Goal: Check status: Check status

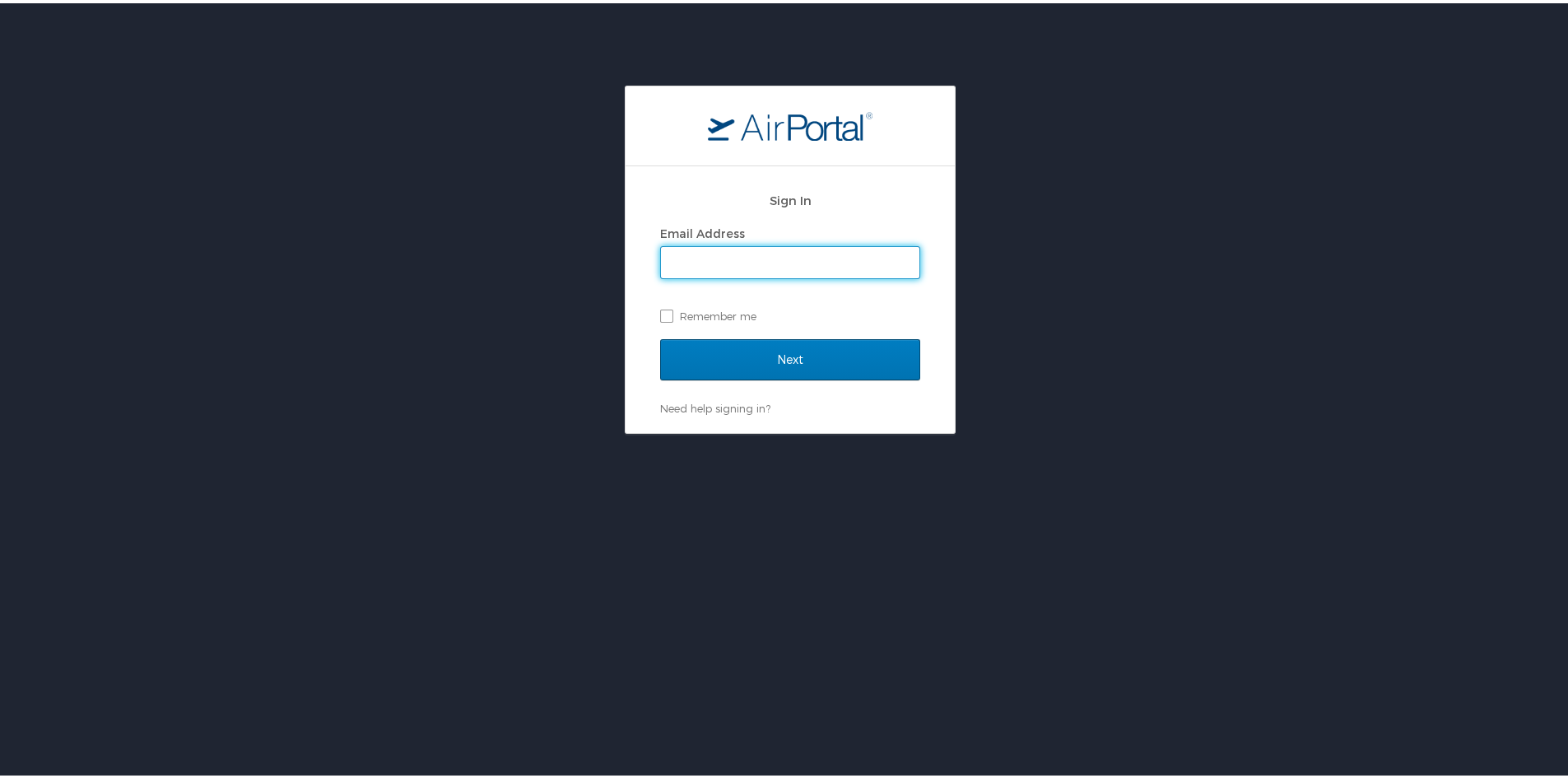
click at [742, 261] on input "Email Address" at bounding box center [790, 258] width 259 height 31
type input "[PERSON_NAME][EMAIL_ADDRESS][PERSON_NAME][DOMAIN_NAME]"
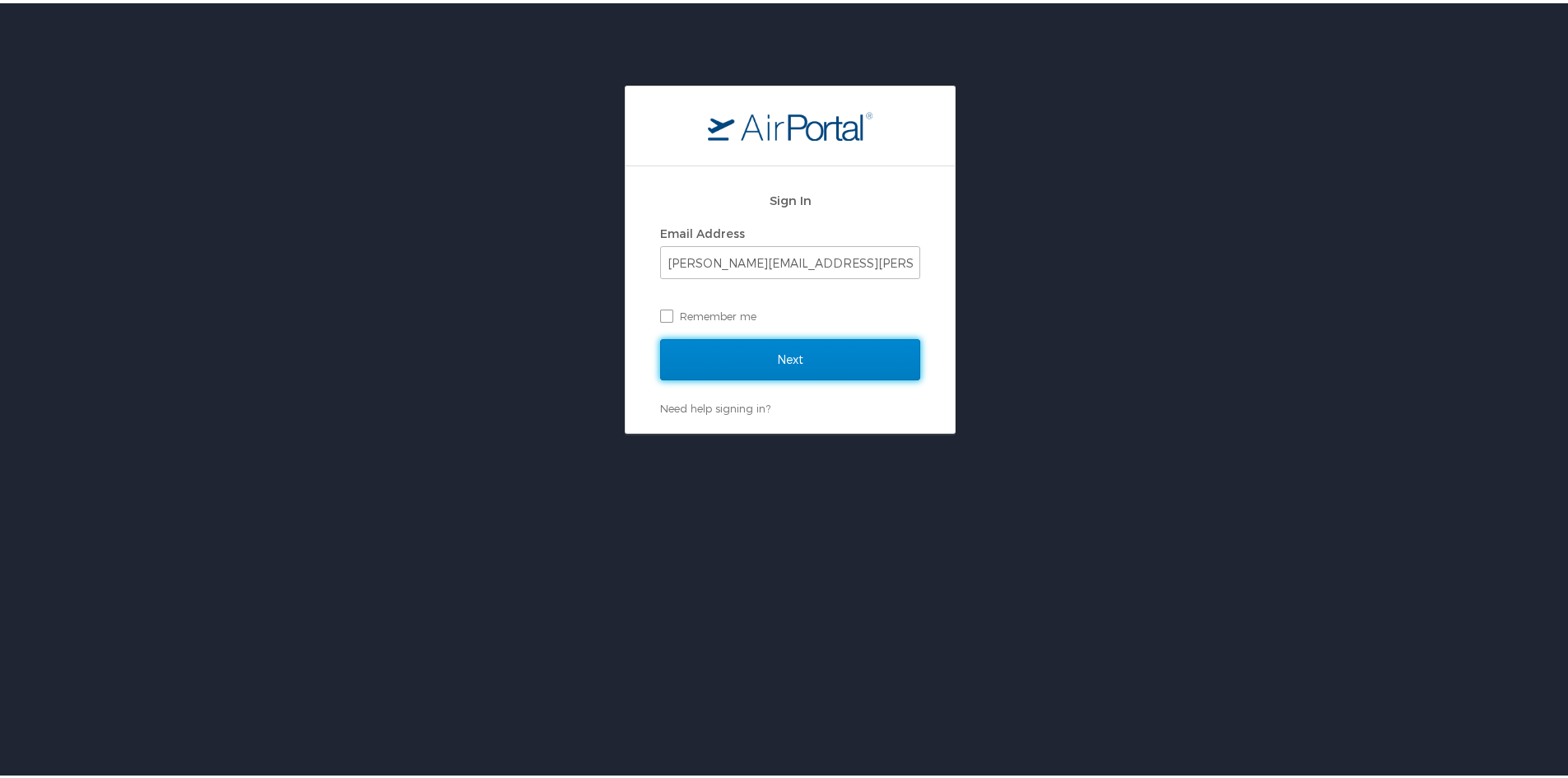
click at [808, 348] on input "Next" at bounding box center [790, 356] width 260 height 41
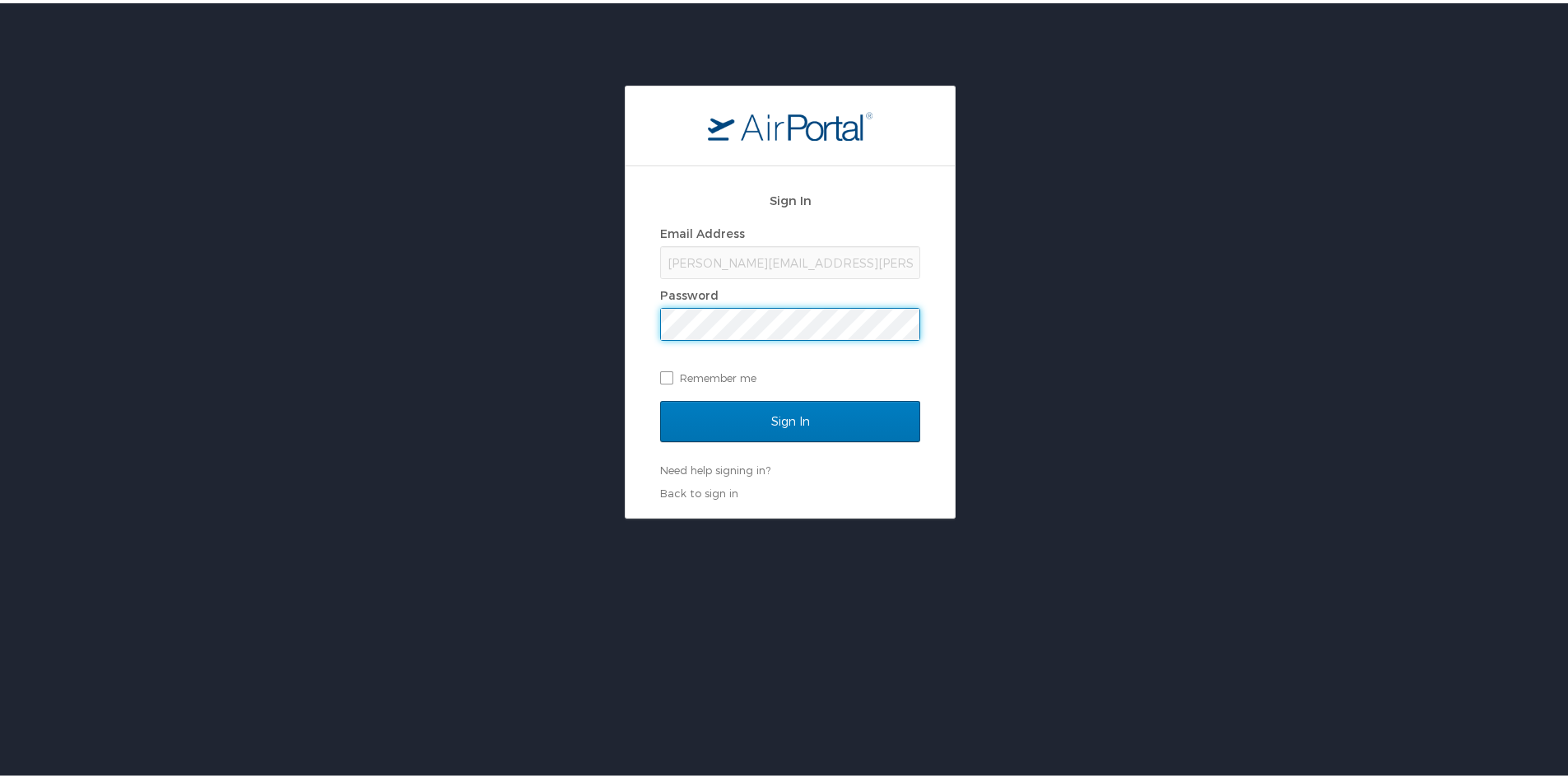
drag, startPoint x: 1253, startPoint y: 359, endPoint x: 1201, endPoint y: 355, distance: 52.2
click at [1253, 359] on div "Sign In Email Address gina.vanschaack@s2-gov.com Password Remember me Sign In N…" at bounding box center [790, 299] width 1581 height 433
click at [626, 389] on div "Sign In Email Address gina.vanschaack@s2-gov.com Password Remember me Sign In N…" at bounding box center [790, 338] width 329 height 351
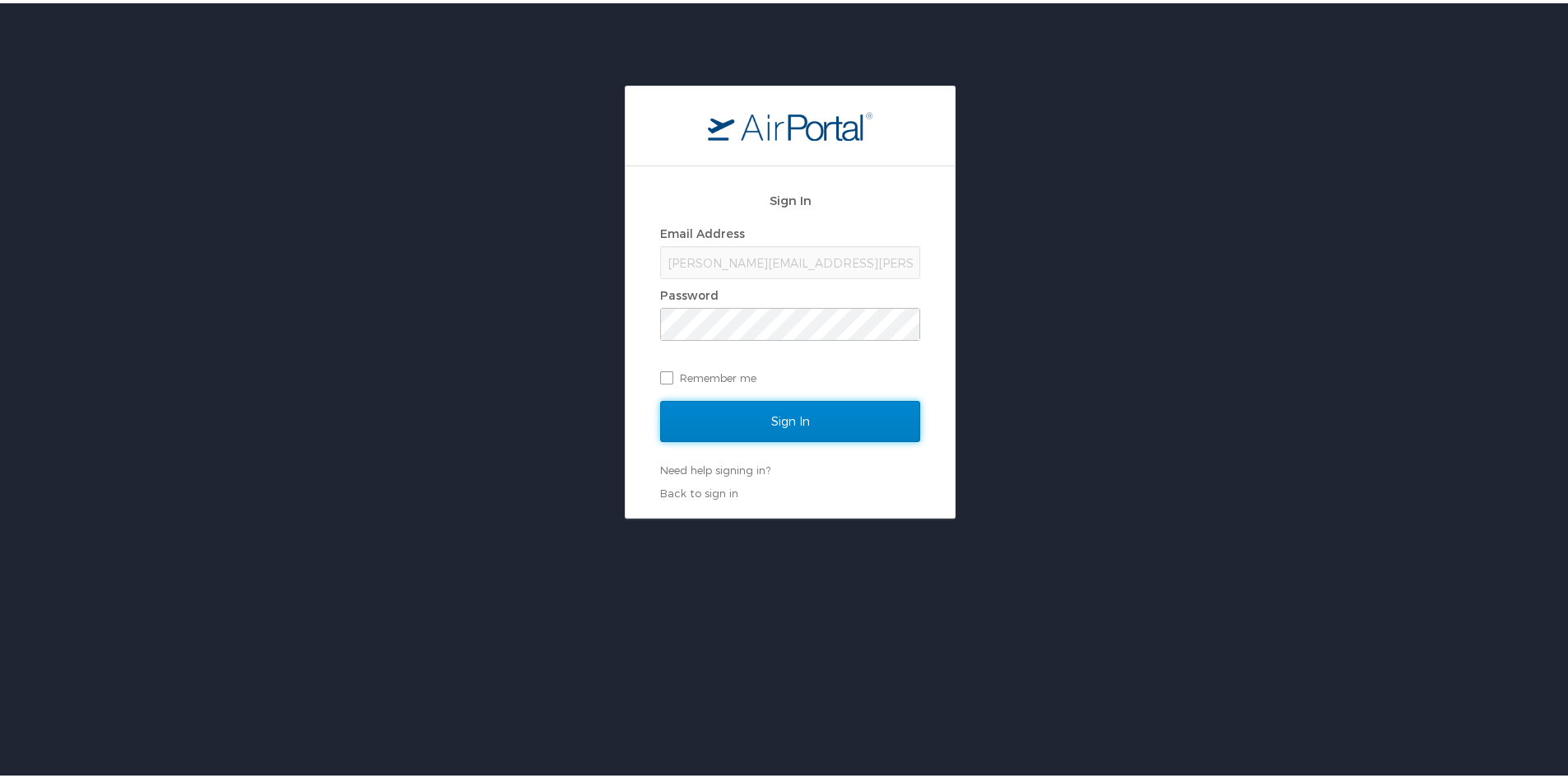
click at [733, 418] on input "Sign In" at bounding box center [790, 418] width 260 height 41
